Goal: Transaction & Acquisition: Purchase product/service

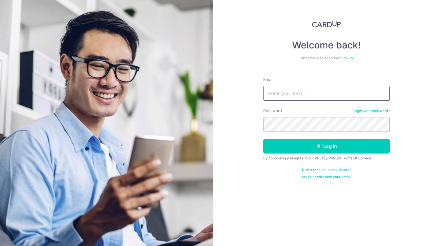
type input "fongweili@gmail.com"
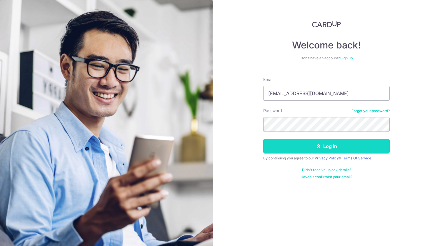
click at [321, 142] on button "Log in" at bounding box center [326, 146] width 126 height 15
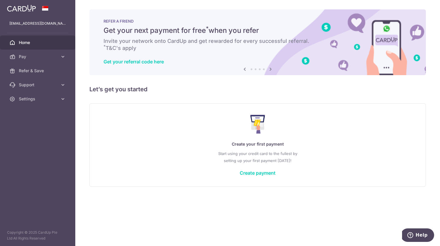
click at [243, 177] on div "Create your first payment Start using your credit card to the fullest by settin…" at bounding box center [257, 145] width 321 height 70
click at [244, 172] on link "Create payment" at bounding box center [257, 173] width 36 height 6
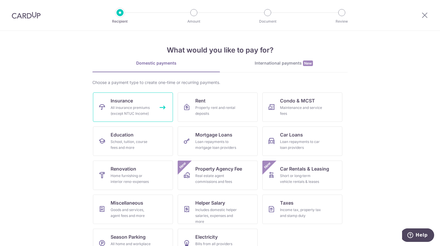
click at [135, 106] on div "All insurance premiums (except NTUC Income)" at bounding box center [131, 111] width 42 height 12
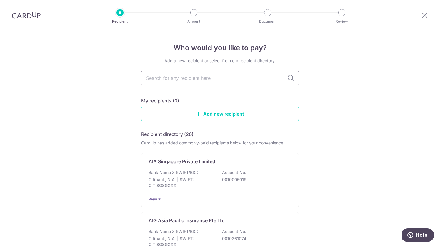
click at [226, 78] on input "text" at bounding box center [219, 78] width 157 height 15
type input "aia"
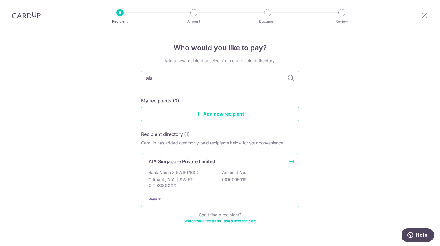
click at [198, 169] on div "AIA Singapore Private Limited Bank Name & SWIFT/BIC: Citibank, N.A. | SWIFT: CI…" at bounding box center [219, 180] width 157 height 54
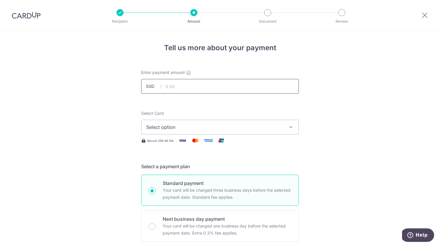
click at [177, 89] on input "text" at bounding box center [219, 86] width 157 height 15
type input "12,000.00"
click at [222, 127] on span "Select option" at bounding box center [214, 127] width 137 height 7
click at [206, 140] on link "Add credit card" at bounding box center [219, 143] width 157 height 11
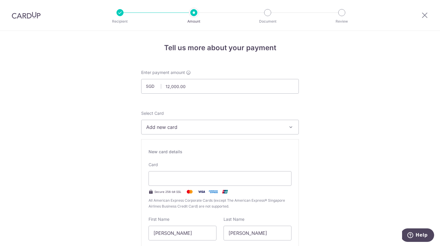
type input "09 / 2027"
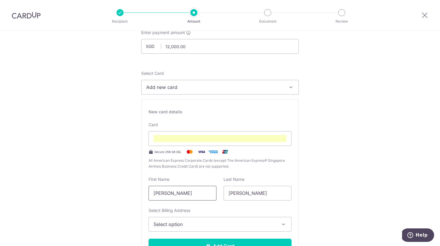
click at [196, 193] on input "[PERSON_NAME]" at bounding box center [182, 193] width 68 height 15
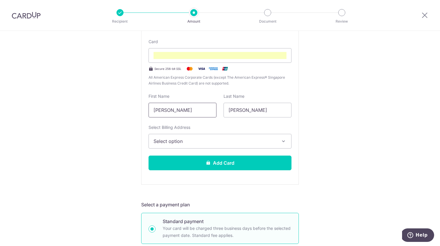
scroll to position [120, 0]
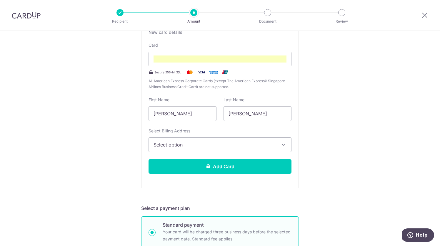
click at [240, 149] on button "Select option" at bounding box center [219, 145] width 143 height 15
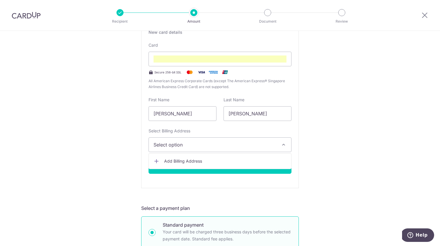
click at [204, 163] on span "Add Billing Address" at bounding box center [225, 161] width 122 height 6
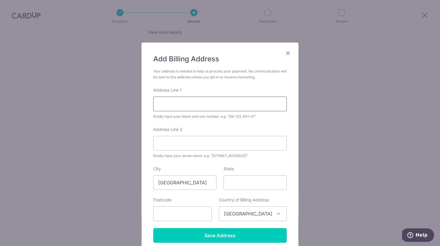
click at [185, 99] on input "Address Line 1" at bounding box center [219, 104] width 133 height 15
type input "807 King Georges Avenue"
type input "07-252"
type input "200807"
click at [337, 122] on div "Add Billing Address Your address is needed to help us process your payment. No …" at bounding box center [220, 123] width 440 height 246
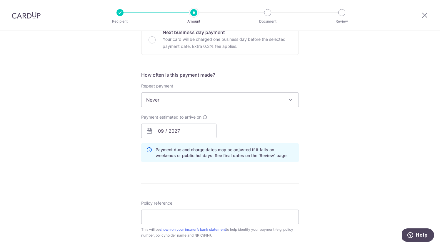
scroll to position [194, 0]
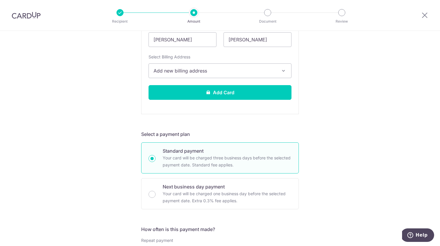
click at [233, 76] on button "Add new billing address" at bounding box center [219, 70] width 143 height 15
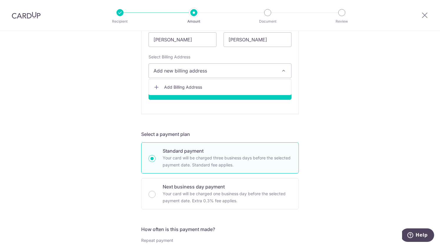
click at [338, 97] on div "Tell us more about your payment Enter payment amount SGD 12,000.00 12000.00 Sel…" at bounding box center [220, 191] width 440 height 709
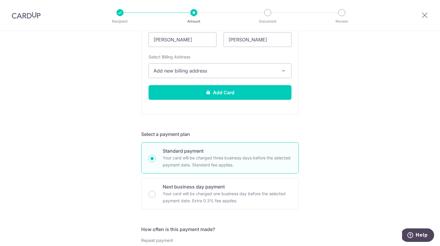
click at [239, 71] on span "Add new billing address" at bounding box center [214, 70] width 122 height 7
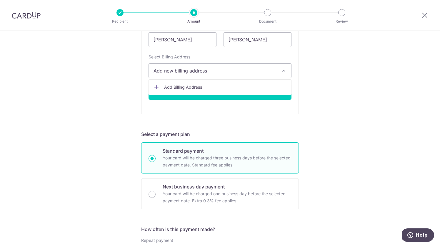
click at [209, 89] on span "Add Billing Address" at bounding box center [225, 87] width 122 height 6
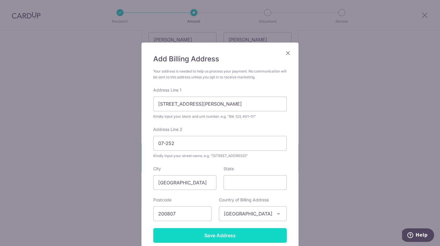
click at [212, 233] on input "Save Address" at bounding box center [219, 235] width 133 height 15
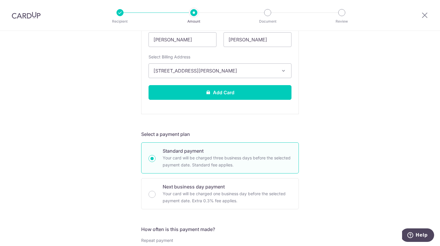
click at [267, 67] on button "807 King Georges Avenue, 07-252, Singapore, Singapore-200807" at bounding box center [219, 70] width 143 height 15
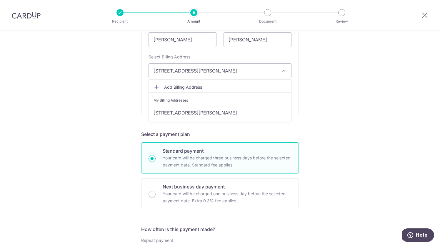
click at [257, 73] on span "807 King Georges Avenue, 07-252, Singapore, Singapore-200807" at bounding box center [214, 70] width 122 height 7
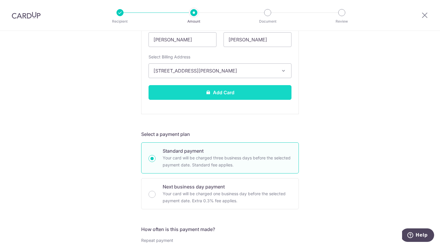
click at [256, 99] on button "Add Card" at bounding box center [219, 92] width 143 height 15
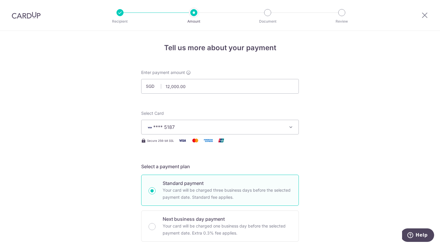
click at [219, 132] on button "**** 5187" at bounding box center [219, 127] width 157 height 15
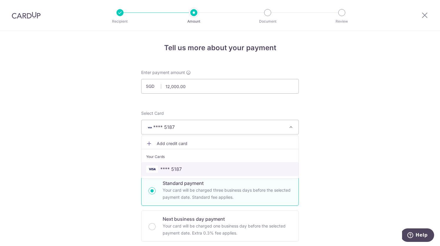
click at [164, 172] on span "**** 5187" at bounding box center [170, 169] width 21 height 7
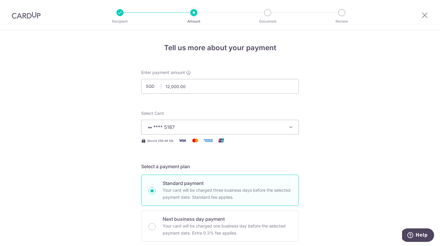
click at [198, 124] on span "**** 5187" at bounding box center [214, 127] width 137 height 7
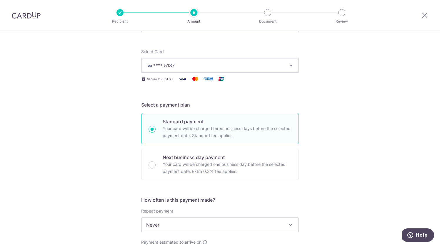
scroll to position [133, 0]
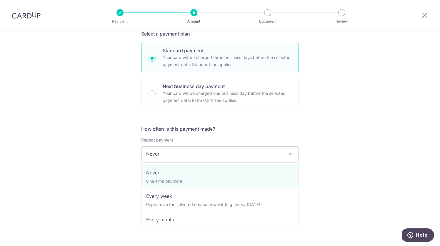
click at [160, 147] on span "Never" at bounding box center [219, 154] width 157 height 14
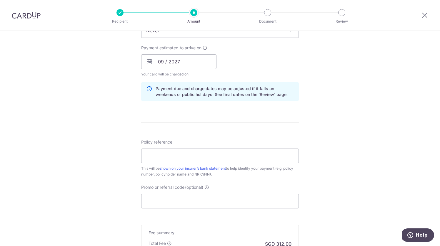
scroll to position [253, 0]
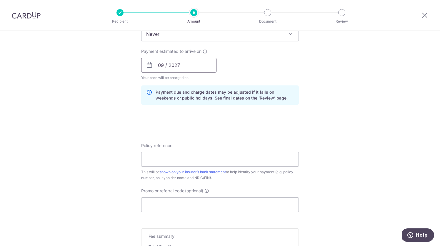
click at [179, 68] on input "09 / 2027" at bounding box center [178, 65] width 75 height 15
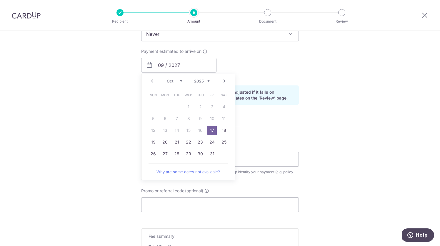
click at [213, 132] on link "17" at bounding box center [211, 130] width 9 height 9
type input "[DATE]"
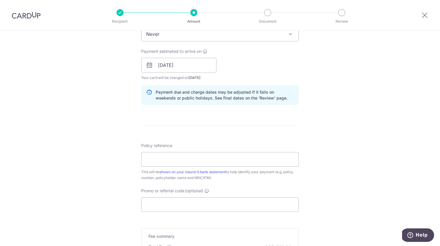
click at [314, 75] on div "Tell us more about your payment Enter payment amount SGD 12,000.00 12000.00 Car…" at bounding box center [220, 56] width 440 height 556
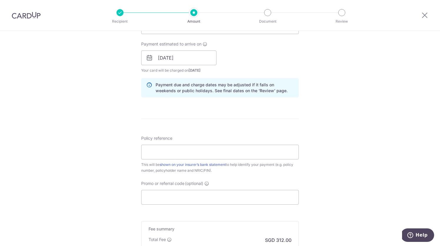
scroll to position [264, 0]
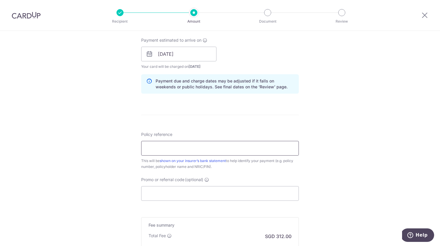
click at [193, 143] on input "Policy reference" at bounding box center [219, 148] width 157 height 15
type input "U128403903"
click at [193, 192] on input "Promo or referral code (optional)" at bounding box center [219, 193] width 157 height 15
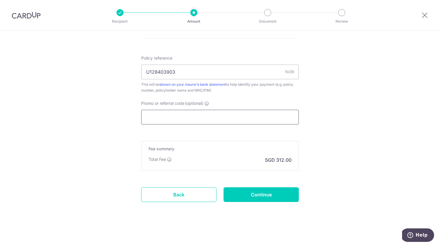
scroll to position [317, 0]
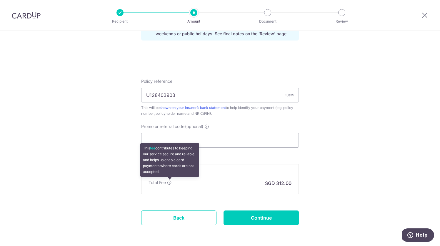
click at [170, 184] on icon at bounding box center [169, 182] width 5 height 5
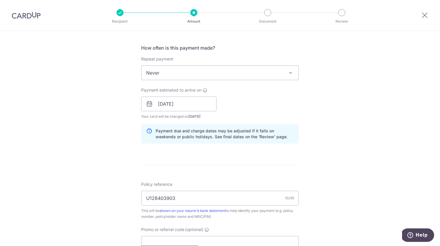
scroll to position [340, 0]
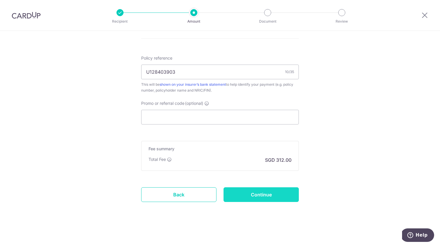
click at [252, 193] on input "Continue" at bounding box center [260, 194] width 75 height 15
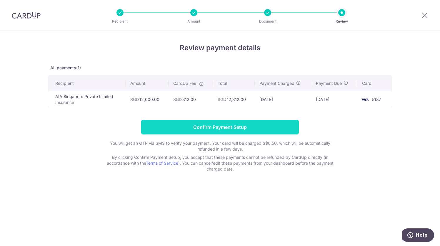
click at [257, 127] on input "Confirm Payment Setup" at bounding box center [219, 127] width 157 height 15
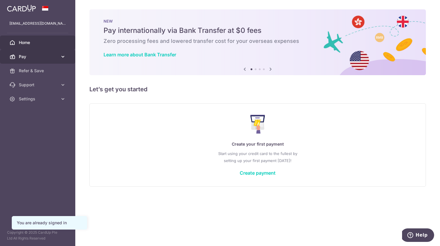
click at [33, 58] on span "Pay" at bounding box center [38, 57] width 39 height 6
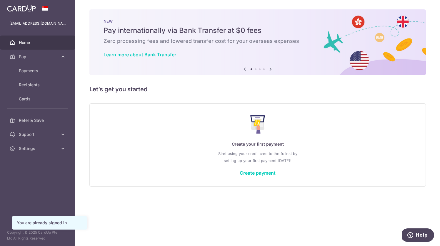
click at [34, 42] on span "Home" at bounding box center [38, 43] width 39 height 6
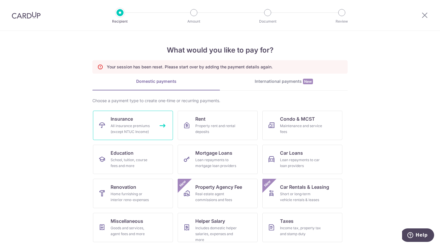
click at [128, 121] on span "Insurance" at bounding box center [121, 118] width 22 height 7
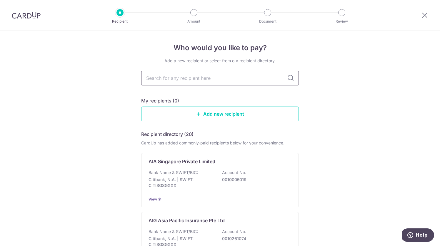
click at [176, 80] on input "text" at bounding box center [219, 78] width 157 height 15
type input "aia"
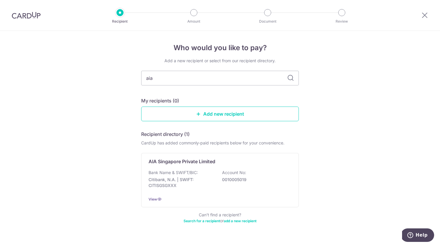
click at [192, 170] on p "Bank Name & SWIFT/BIC:" at bounding box center [172, 173] width 49 height 6
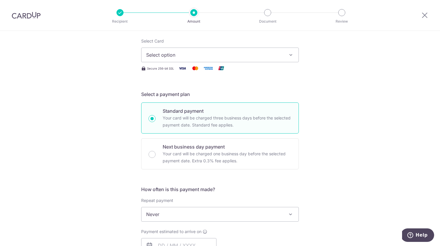
scroll to position [45, 0]
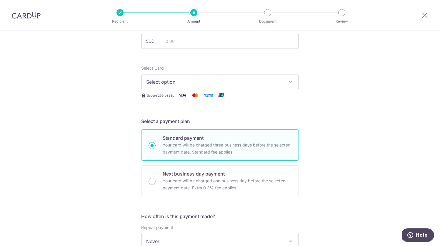
click at [173, 80] on span "Select option" at bounding box center [214, 81] width 137 height 7
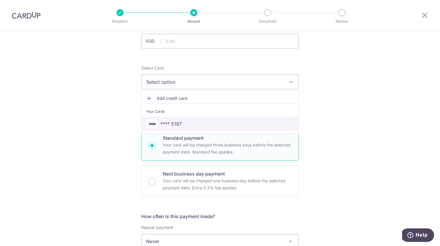
click at [173, 124] on span "**** 5187" at bounding box center [170, 123] width 21 height 7
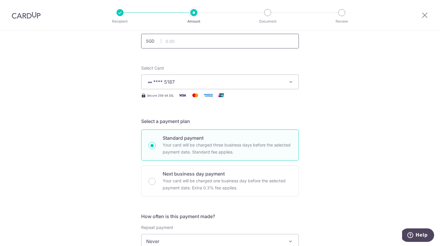
click at [176, 41] on input "text" at bounding box center [219, 41] width 157 height 15
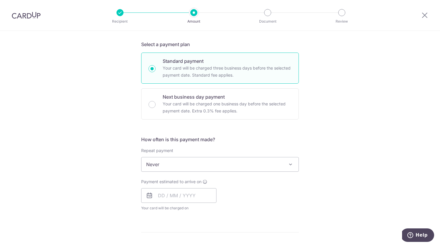
scroll to position [93, 0]
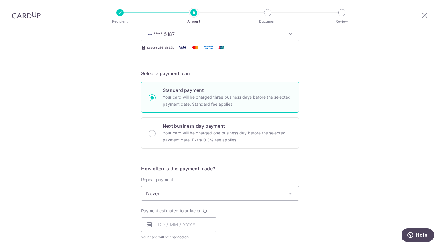
type input "12,000.00"
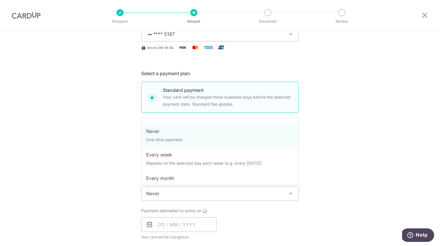
click at [166, 191] on span "Never" at bounding box center [219, 194] width 157 height 14
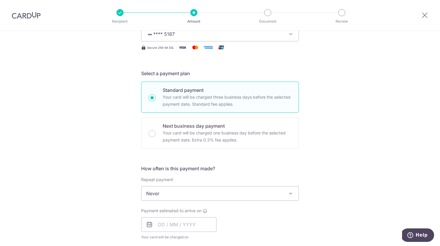
scroll to position [129, 0]
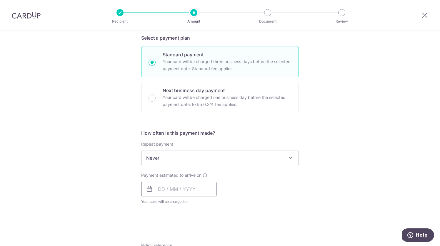
click at [175, 189] on input "text" at bounding box center [178, 189] width 75 height 15
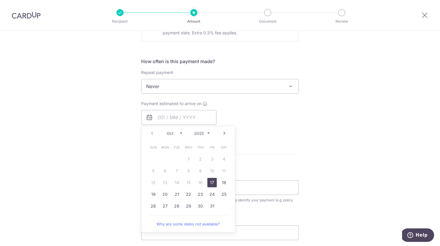
click at [212, 184] on link "17" at bounding box center [211, 182] width 9 height 9
type input "17/10/2025"
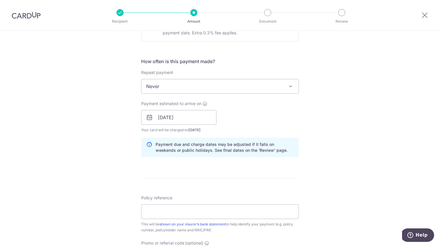
click at [338, 127] on div "Tell us more about your payment Enter payment amount SGD 12,000.00 12000.00 Sel…" at bounding box center [220, 108] width 440 height 556
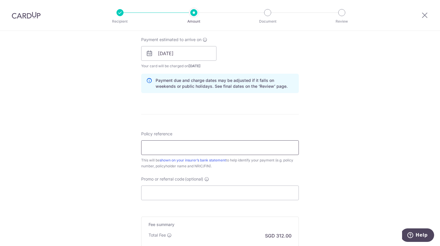
click at [173, 150] on input "Policy reference" at bounding box center [219, 147] width 157 height 15
type input "U128403903"
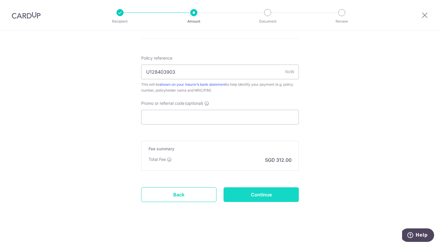
click at [263, 198] on input "Continue" at bounding box center [260, 194] width 75 height 15
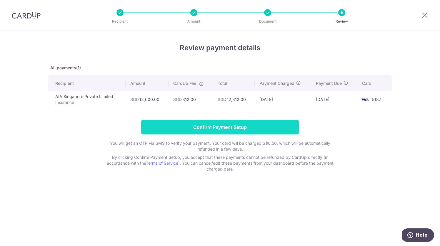
click at [278, 132] on input "Confirm Payment Setup" at bounding box center [219, 127] width 157 height 15
